Goal: Information Seeking & Learning: Find specific fact

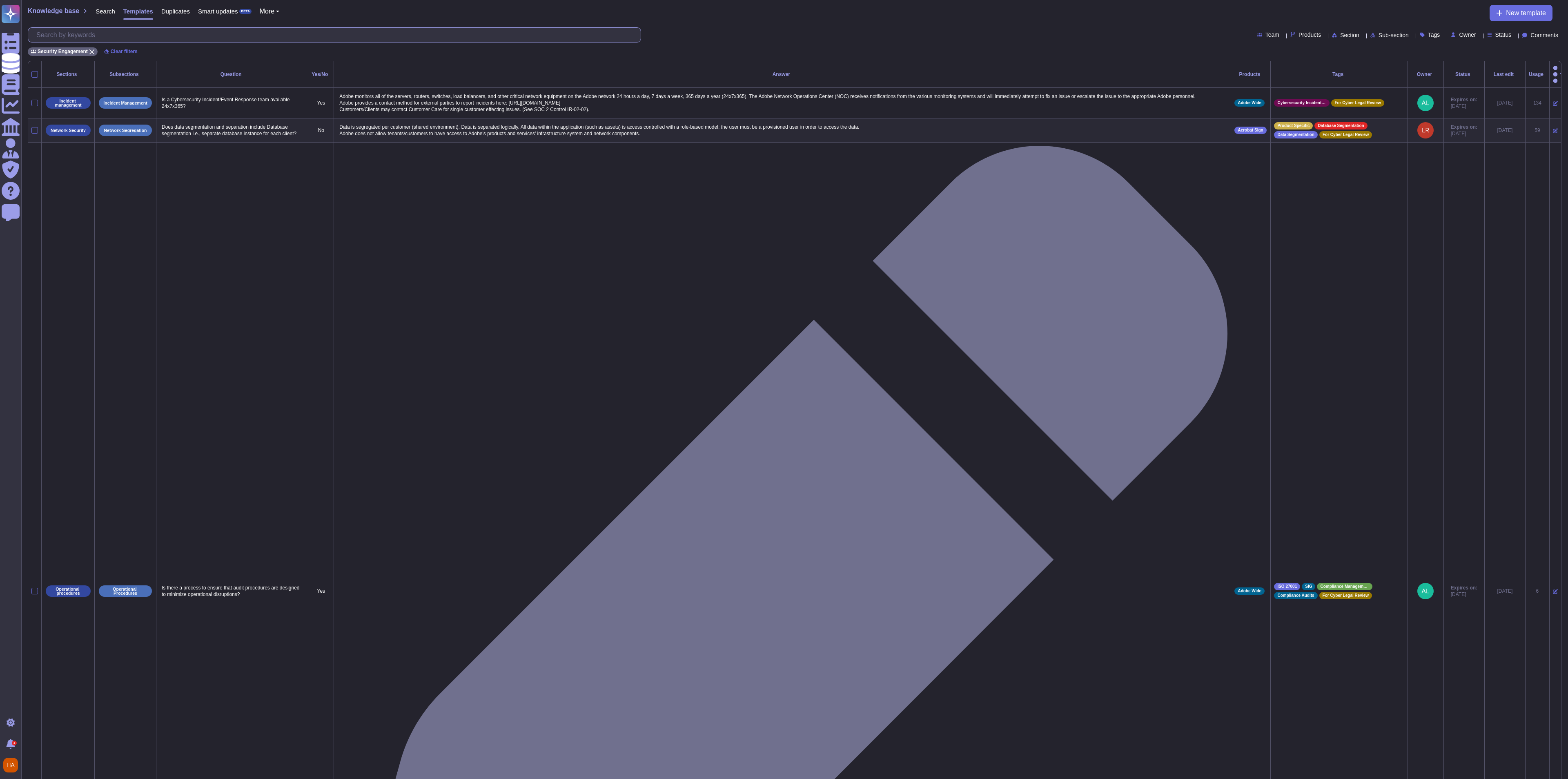
click at [156, 32] on input "text" at bounding box center [337, 35] width 609 height 14
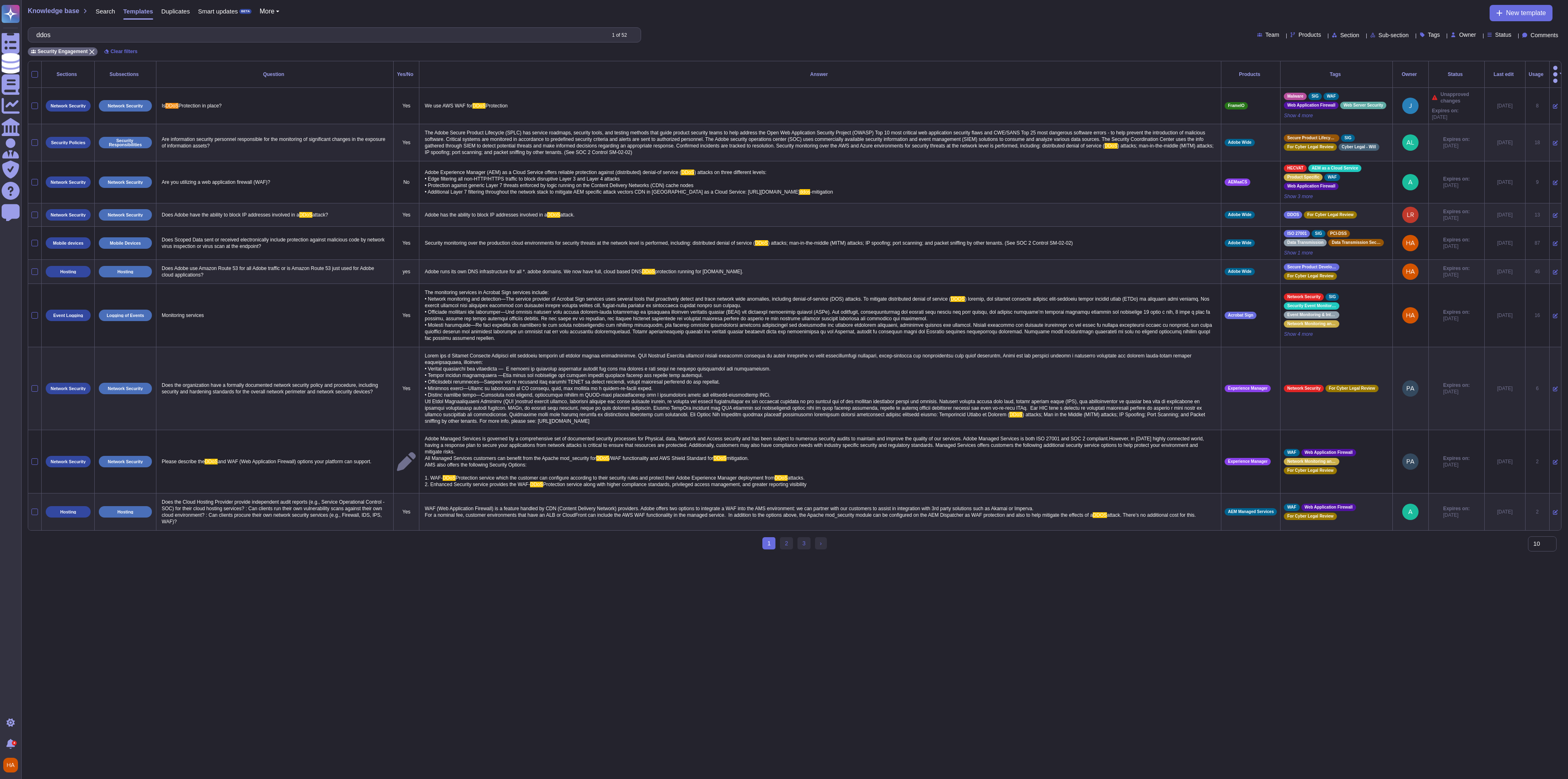
type input "ddos"
click at [1299, 34] on span "Products" at bounding box center [1310, 35] width 23 height 6
type input "wide"
click at [1266, 74] on div at bounding box center [1267, 73] width 6 height 6
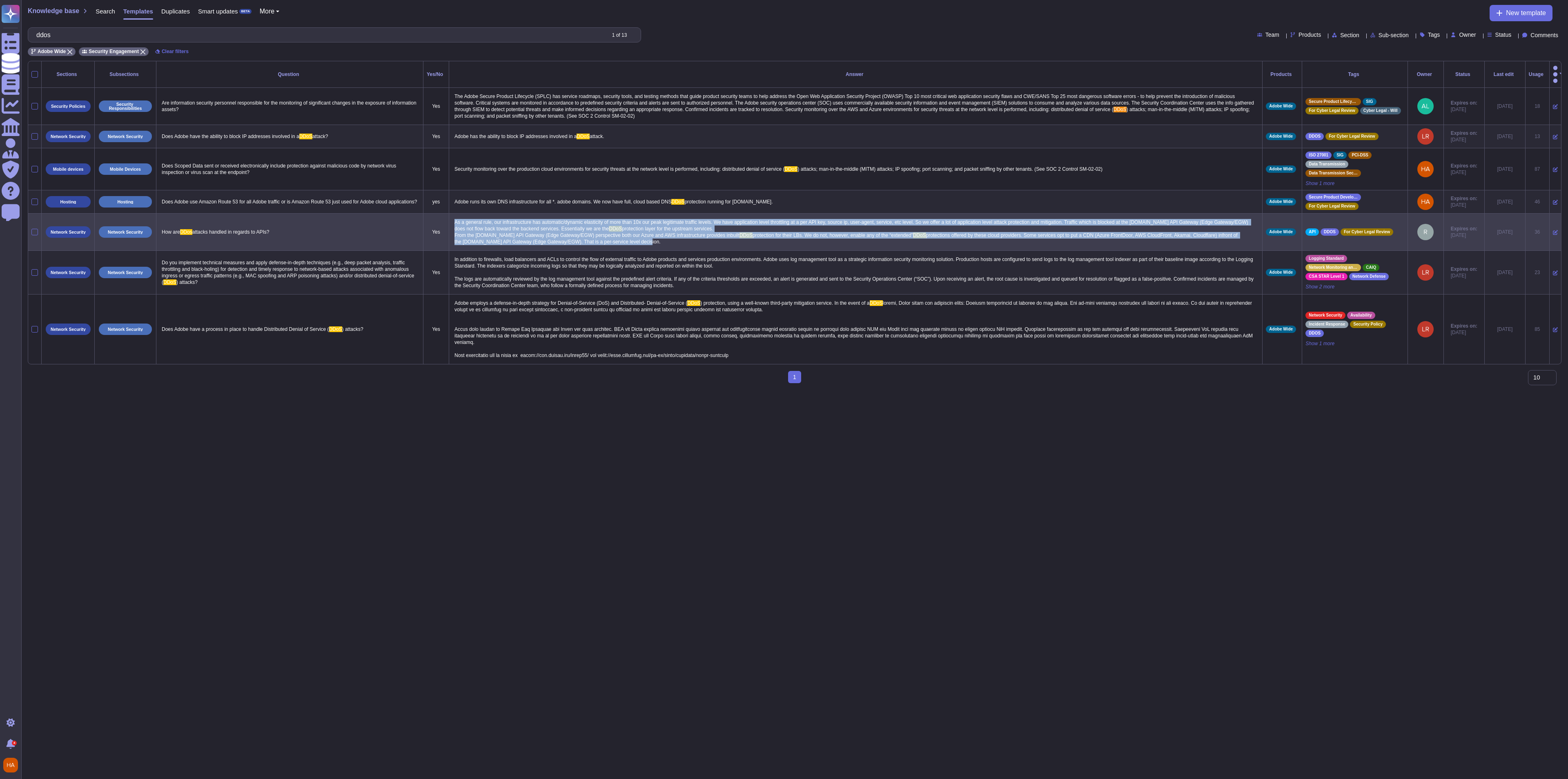
drag, startPoint x: 595, startPoint y: 230, endPoint x: 447, endPoint y: 209, distance: 149.5
click at [449, 214] on td "As a general rule, our infrastructure has automatic/dynamic elasticity of more …" at bounding box center [856, 232] width 814 height 38
copy p "As a general rule, our infrastructure has automatic/dynamic elasticity of more …"
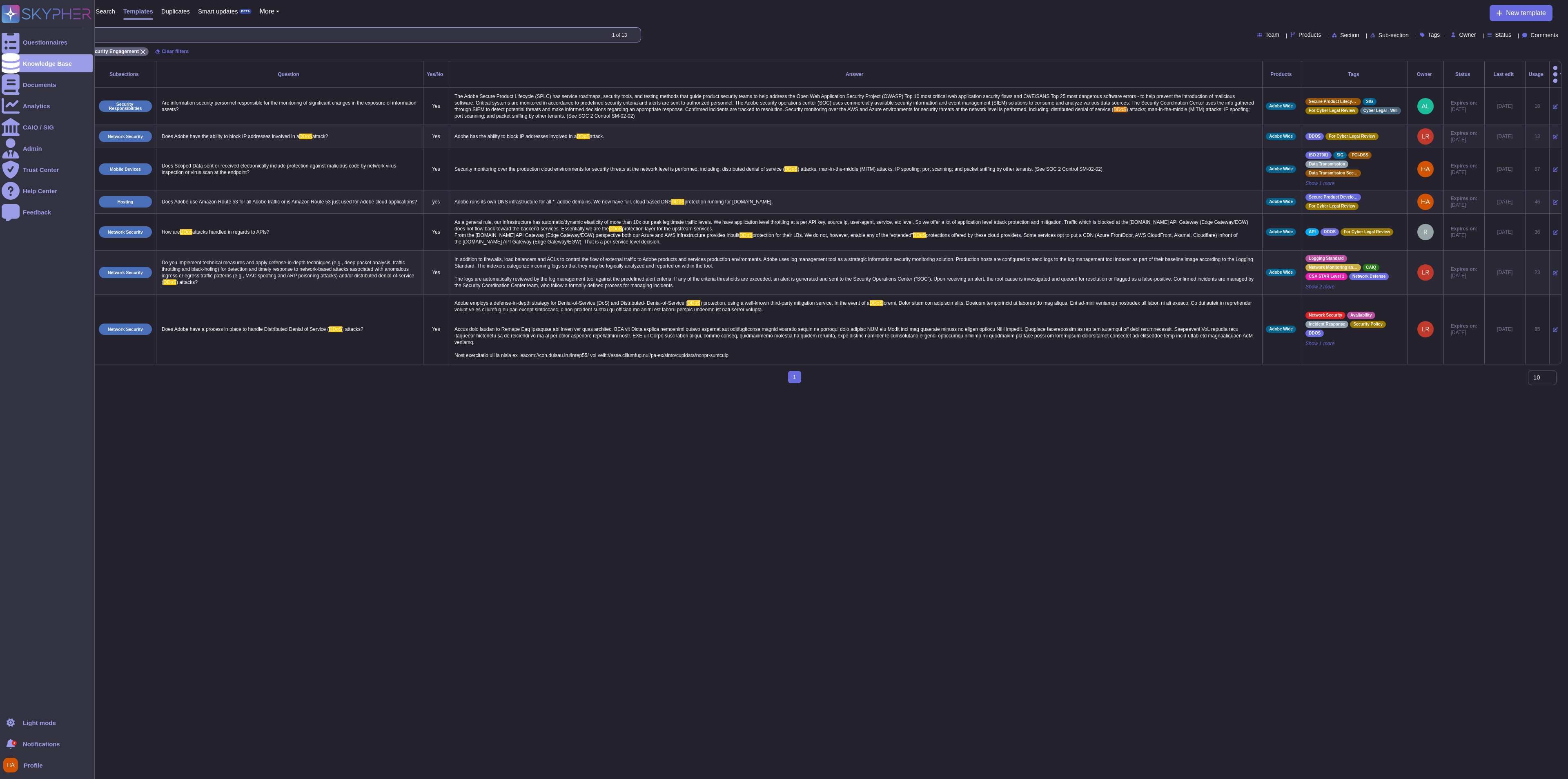
drag, startPoint x: 393, startPoint y: 34, endPoint x: 0, endPoint y: 34, distance: 393.0
click at [0, 34] on div "Questionnaires Knowledge Base Documents Analytics CAIQ / SIG Admin Trust Center…" at bounding box center [784, 195] width 1568 height 390
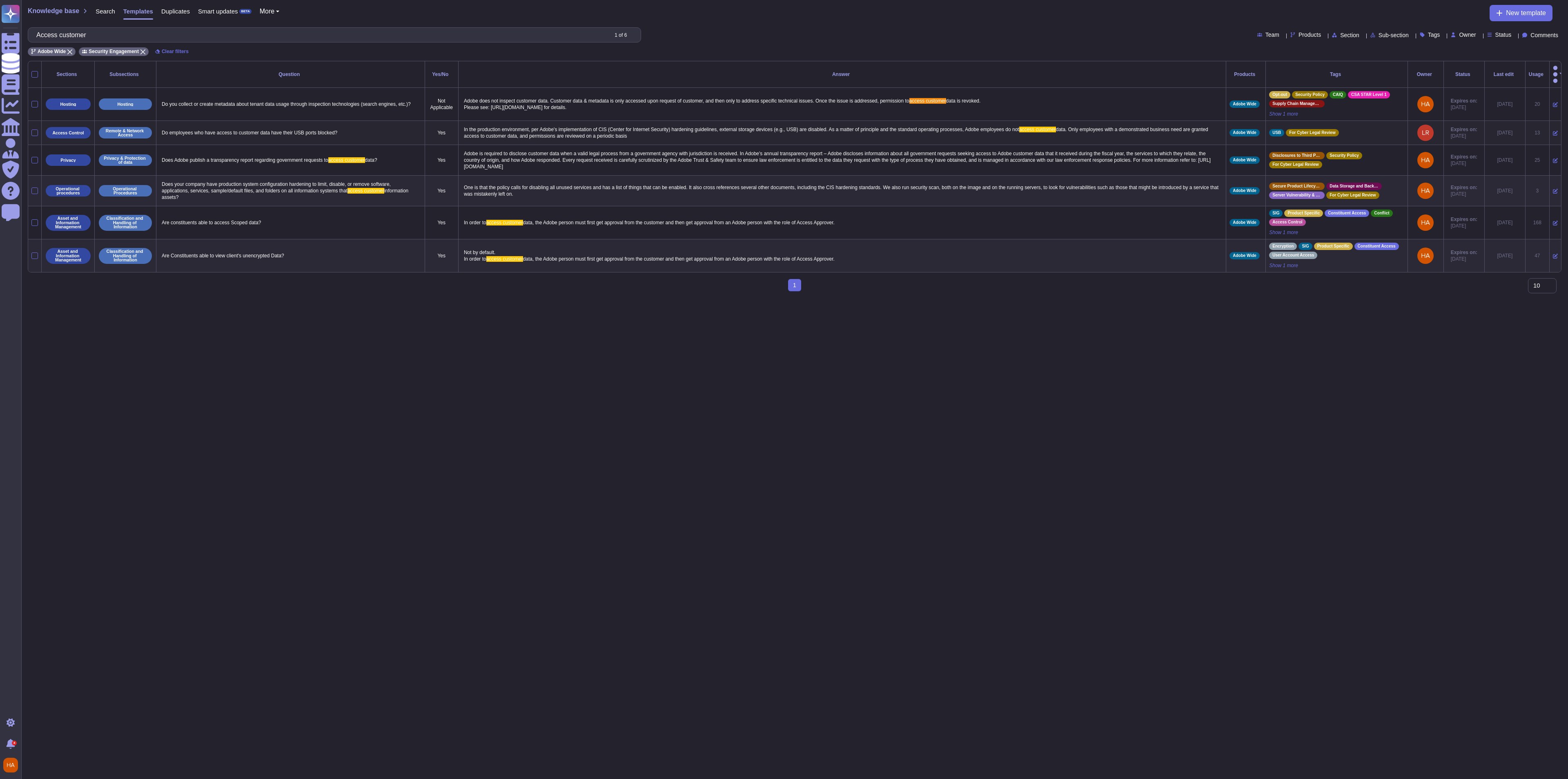
type input "Access customer"
drag, startPoint x: 591, startPoint y: 126, endPoint x: 447, endPoint y: 118, distance: 144.2
click at [458, 121] on td "In the production environment, per Adobe's implementation of CIS (Center for In…" at bounding box center [842, 133] width 767 height 24
copy p "In the production environment, per Adobe's implementation of CIS (Center for In…"
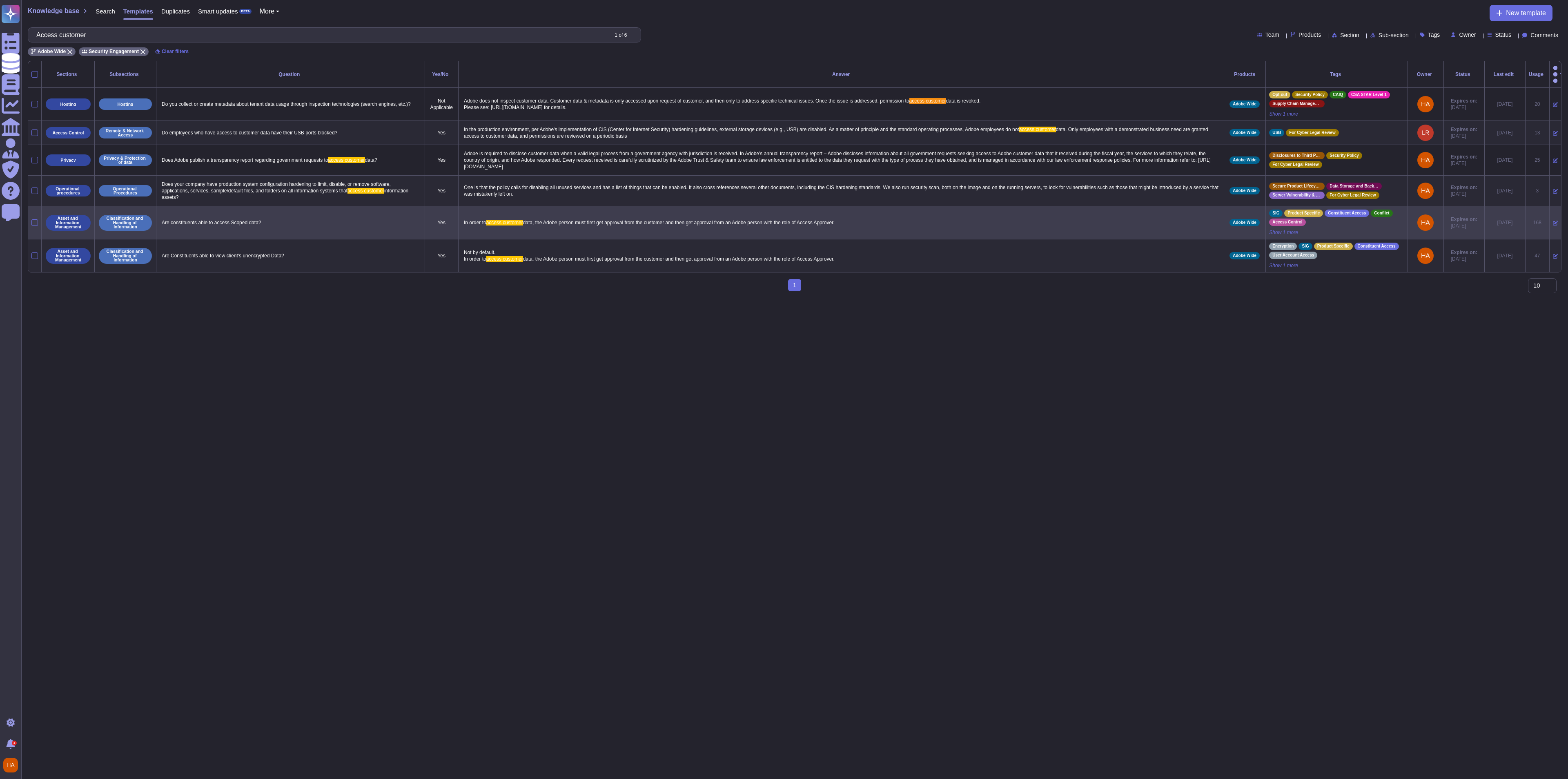
drag, startPoint x: 842, startPoint y: 214, endPoint x: 447, endPoint y: 211, distance: 395.0
click at [458, 211] on td "In order to access customer data, the Adobe person must first get approval from…" at bounding box center [842, 222] width 767 height 33
copy p "In order to access customer data, the Adobe person must first get approval from…"
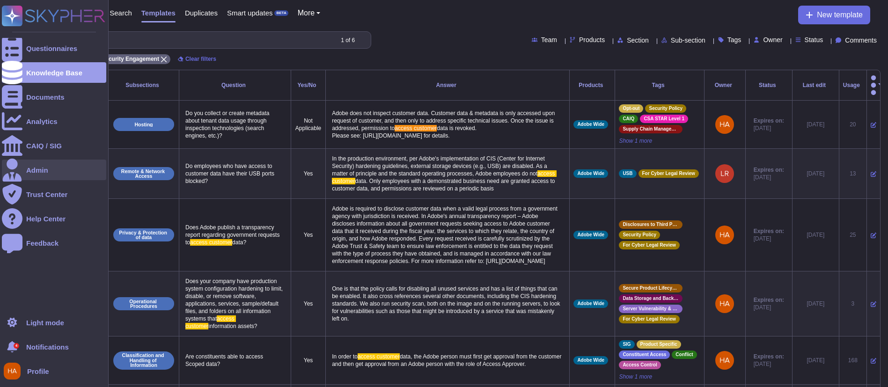
click at [36, 171] on div "Admin" at bounding box center [37, 170] width 22 height 7
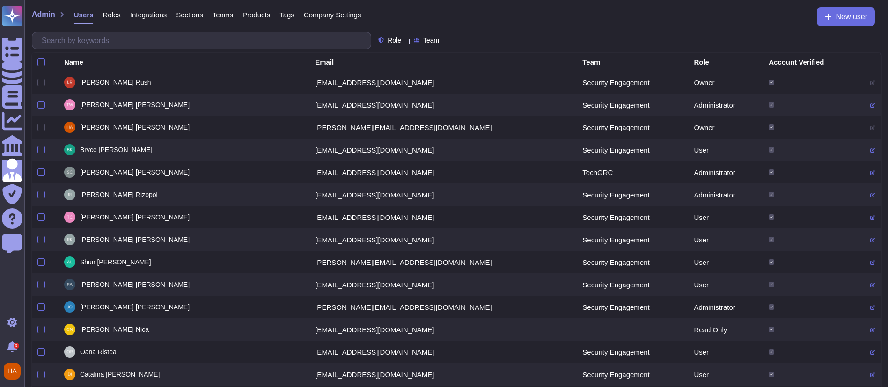
click at [521, 50] on div "Admin Users Roles Integrations Sections Teams Products Tags Company Settings Ne…" at bounding box center [456, 25] width 864 height 51
click at [438, 37] on span "Team" at bounding box center [431, 40] width 16 height 7
click at [524, 30] on div "Admin Users Roles Integrations Sections Teams Products Tags Company Settings Ne…" at bounding box center [456, 19] width 849 height 24
click at [583, 63] on div "Team" at bounding box center [633, 62] width 100 height 7
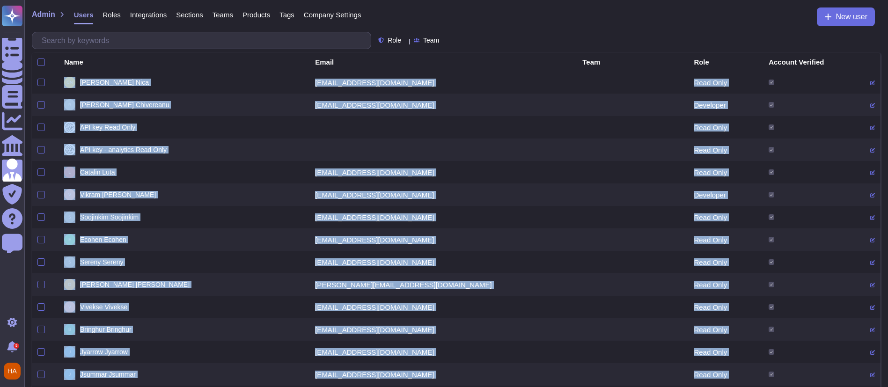
drag, startPoint x: 354, startPoint y: 296, endPoint x: 74, endPoint y: 84, distance: 351.2
copy tbody "Cristina Nica cnica@adobe.com Read Only Radu Chivereanu rchivereanu@adobe.com D…"
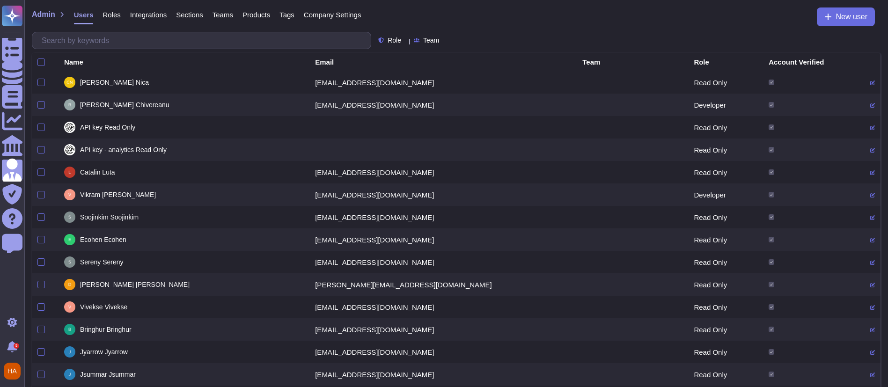
click at [109, 12] on span "Roles" at bounding box center [112, 14] width 18 height 7
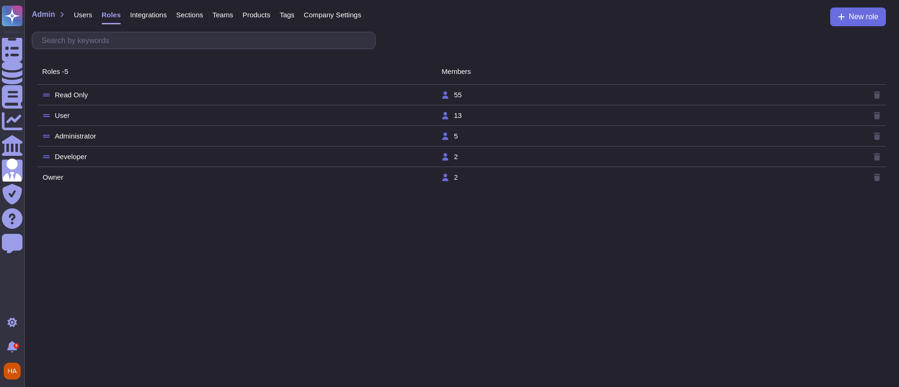
click at [110, 122] on tr "User 13" at bounding box center [461, 115] width 848 height 21
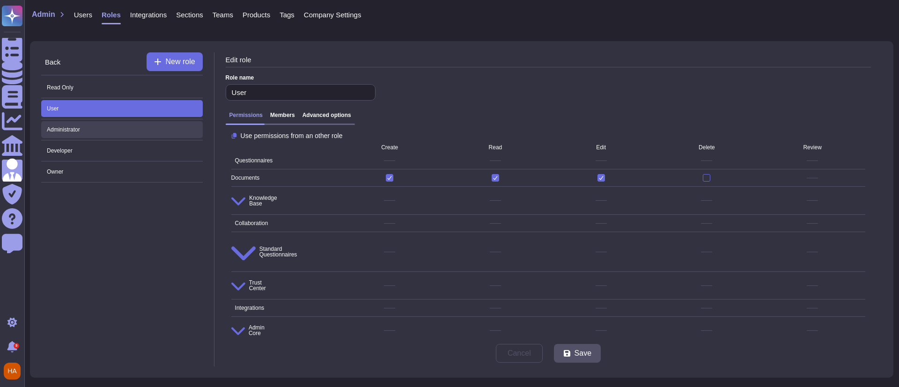
click at [141, 130] on span "Administrator" at bounding box center [122, 129] width 162 height 17
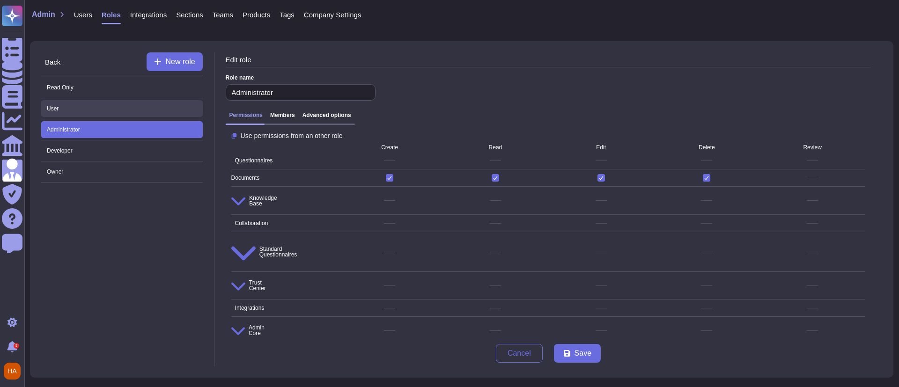
click at [172, 109] on span "User" at bounding box center [122, 108] width 162 height 17
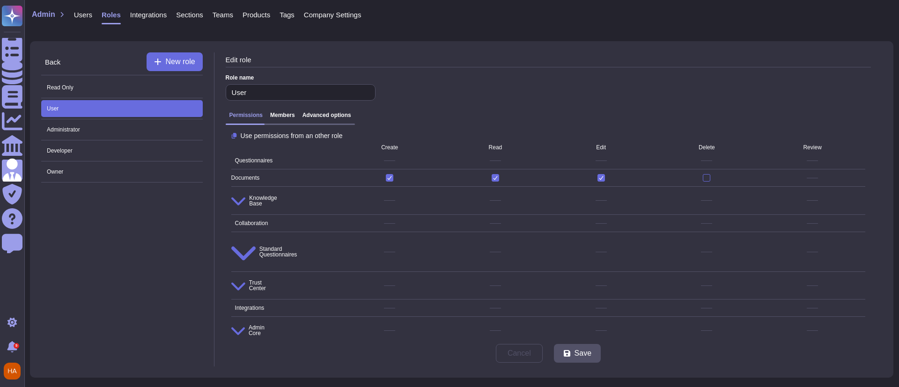
click at [318, 118] on h3 "Advanced options" at bounding box center [326, 115] width 49 height 7
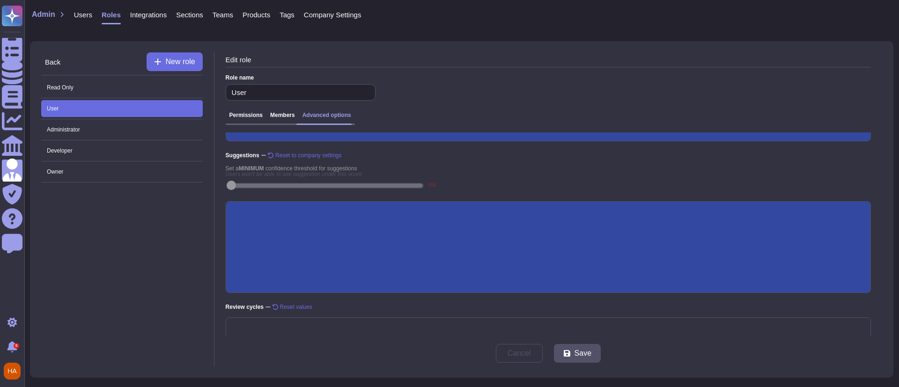
scroll to position [184, 0]
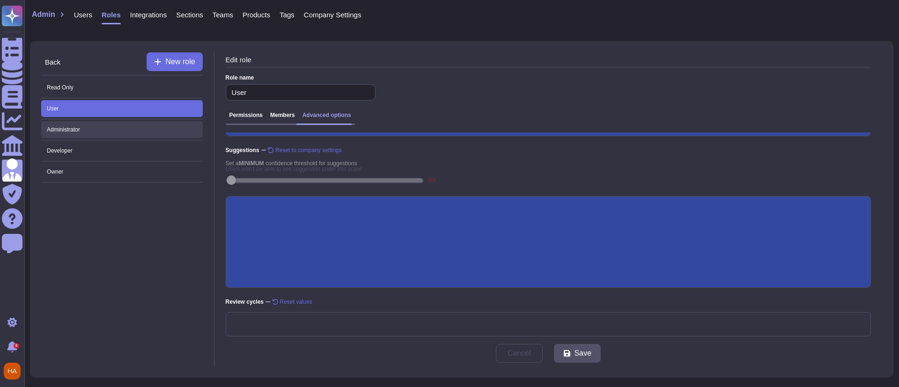
click at [156, 122] on span "Administrator" at bounding box center [122, 129] width 162 height 17
type input "Administrator"
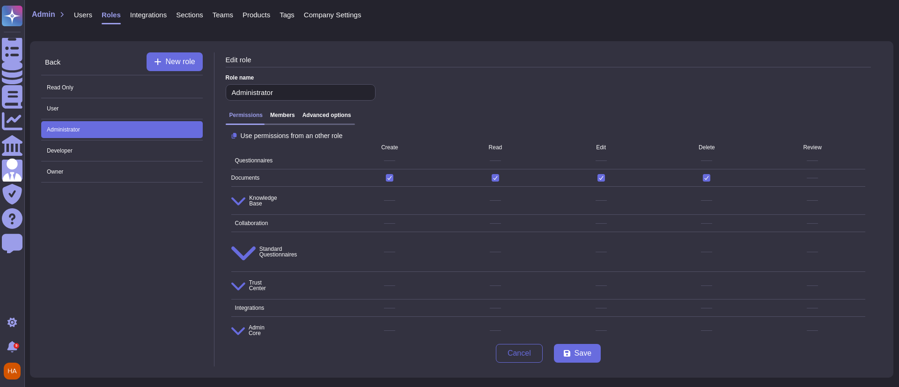
click at [312, 113] on h3 "Advanced options" at bounding box center [326, 115] width 49 height 7
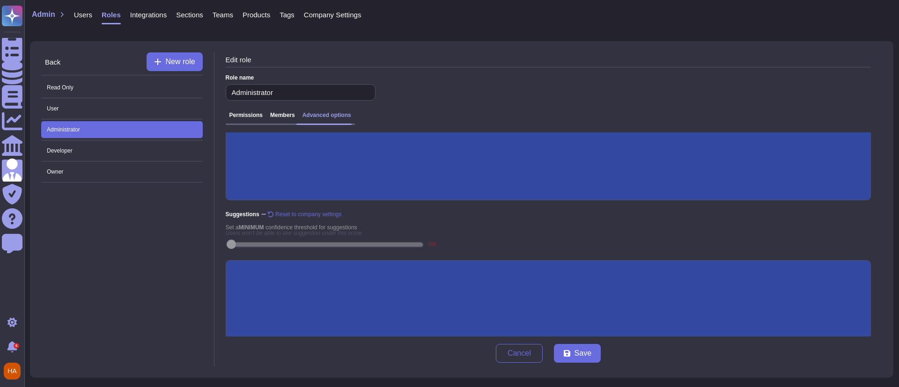
scroll to position [216, 0]
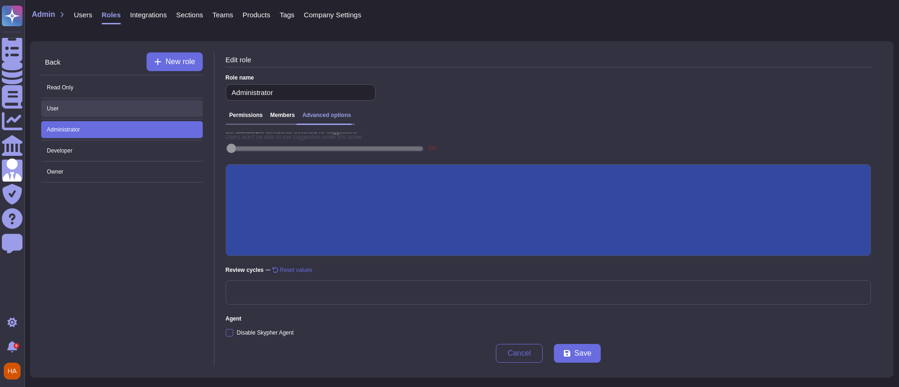
click at [160, 109] on span "User" at bounding box center [122, 108] width 162 height 17
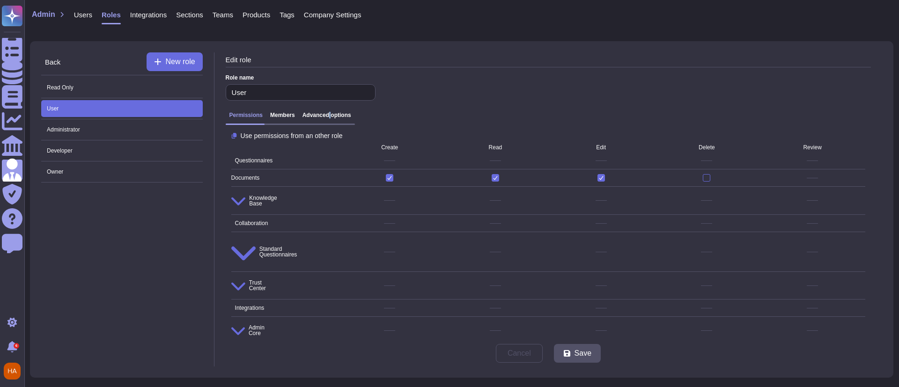
click at [327, 116] on div "Permissions Members Advanced options" at bounding box center [548, 118] width 645 height 21
click at [327, 116] on h3 "Advanced options" at bounding box center [326, 115] width 49 height 7
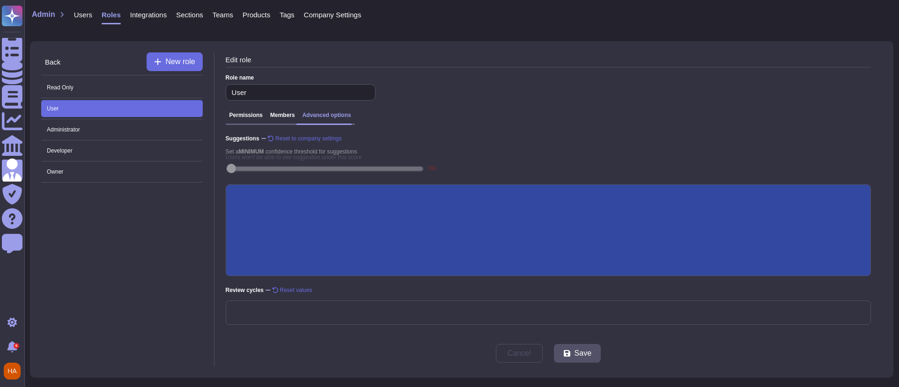
scroll to position [216, 0]
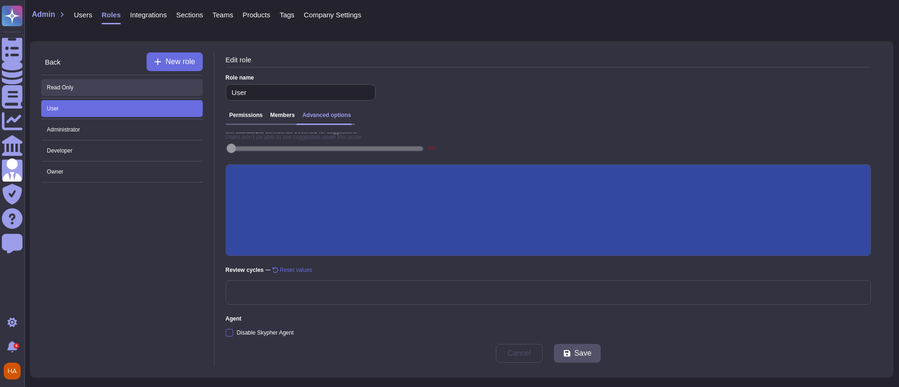
click at [113, 86] on span "Read Only" at bounding box center [122, 87] width 162 height 17
type input "Read Only"
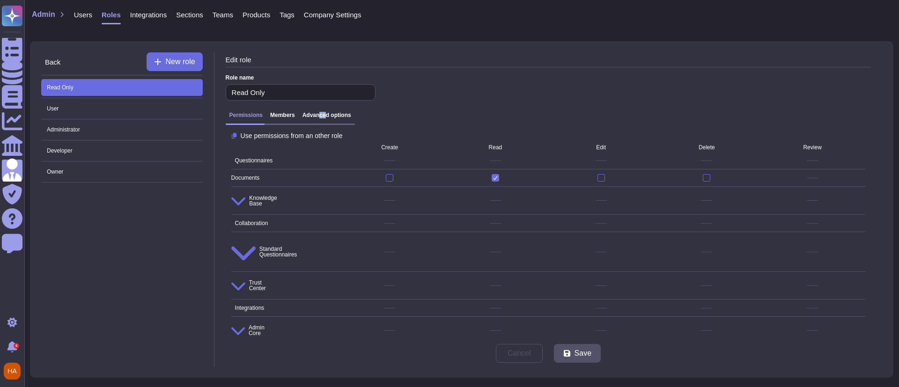
drag, startPoint x: 316, startPoint y: 121, endPoint x: 324, endPoint y: 117, distance: 8.6
click at [324, 117] on div "Permissions Members Advanced options" at bounding box center [290, 118] width 129 height 13
click at [324, 117] on h3 "Advanced options" at bounding box center [326, 115] width 49 height 7
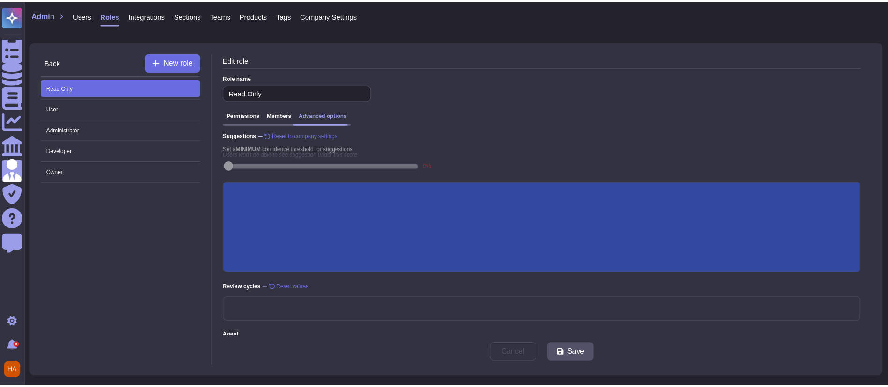
scroll to position [216, 0]
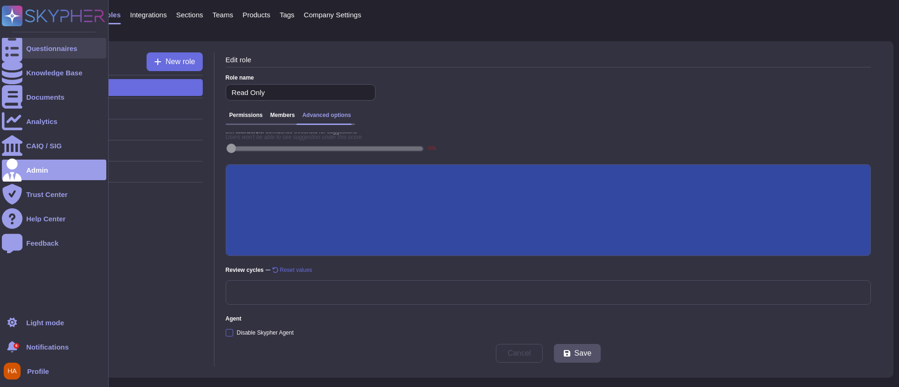
click at [55, 55] on div "Questionnaires" at bounding box center [54, 48] width 104 height 21
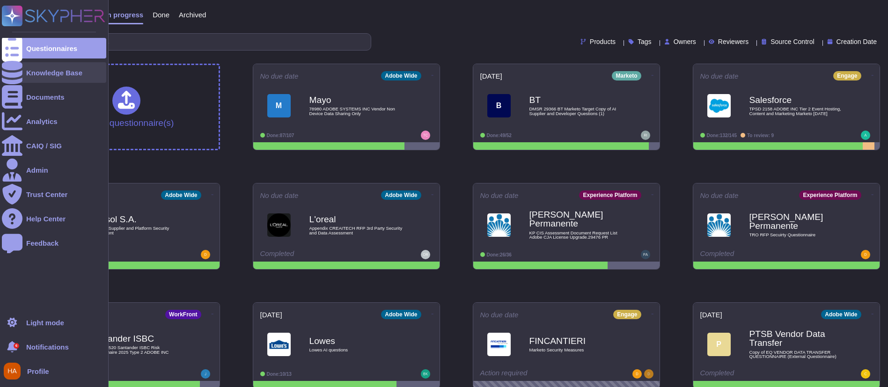
click at [67, 65] on div "Knowledge Base" at bounding box center [54, 72] width 104 height 21
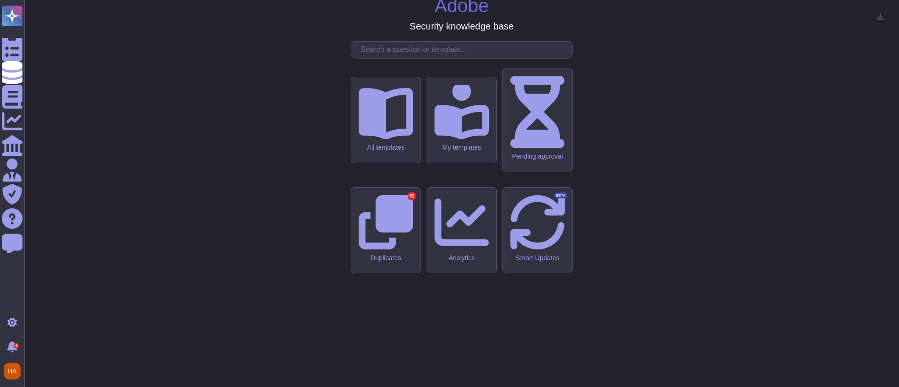
click at [470, 58] on input "text" at bounding box center [464, 50] width 216 height 16
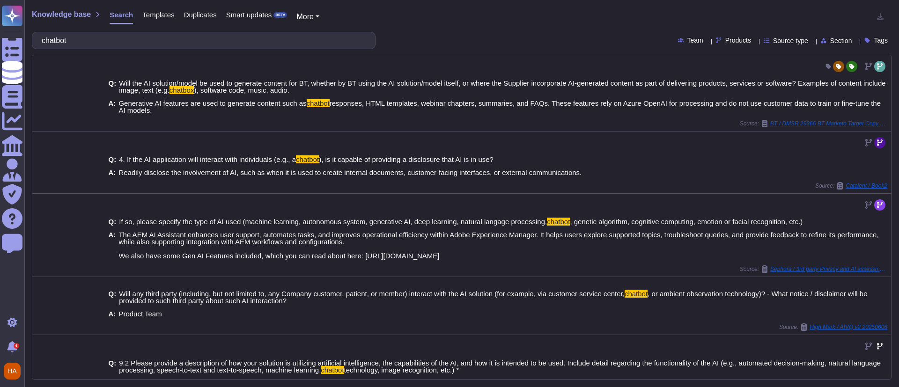
type input "chatbot"
click at [298, 15] on span "More" at bounding box center [304, 17] width 17 height 8
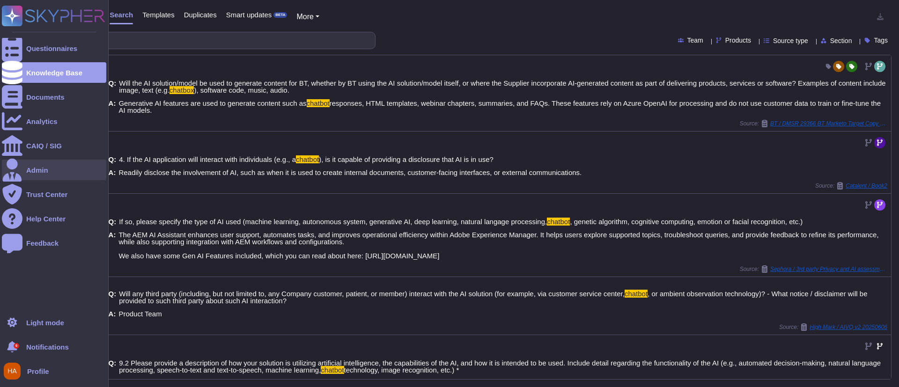
click at [69, 165] on div "Admin" at bounding box center [54, 170] width 104 height 21
